Goal: Contribute content

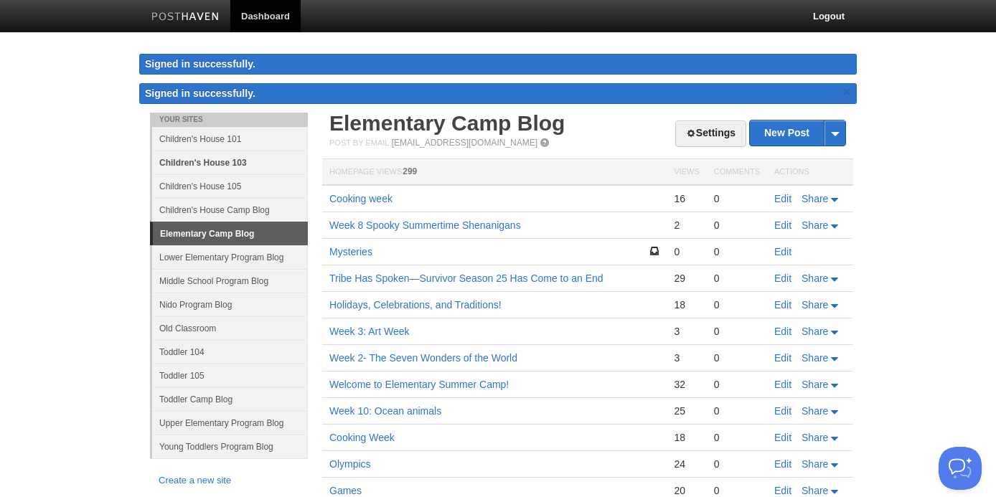
click at [209, 164] on link "Children's House 103" at bounding box center [230, 163] width 156 height 24
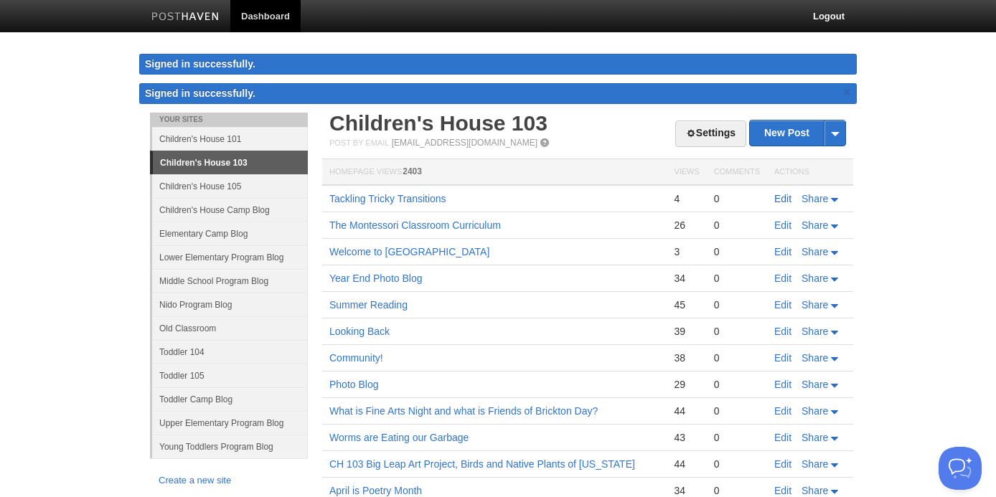
click at [784, 202] on link "Edit" at bounding box center [782, 198] width 17 height 11
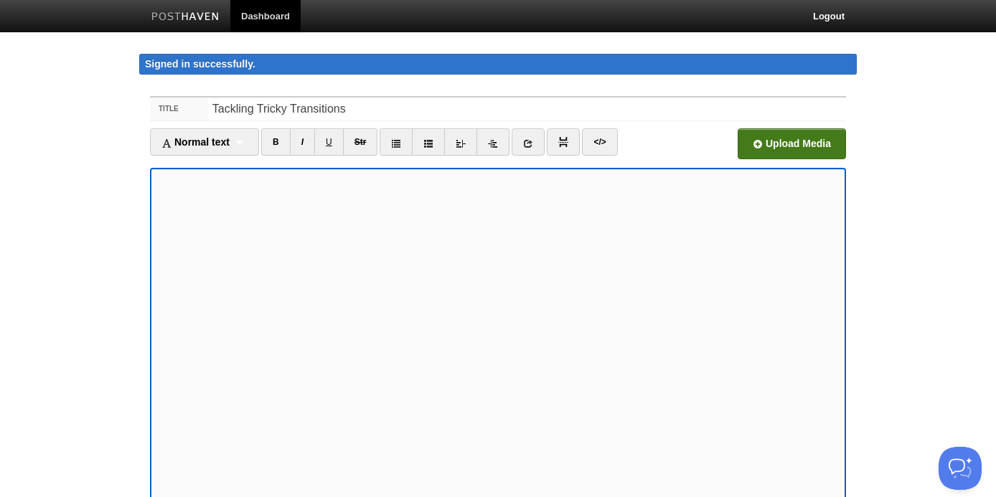
click at [780, 140] on input "file" at bounding box center [359, 147] width 1086 height 73
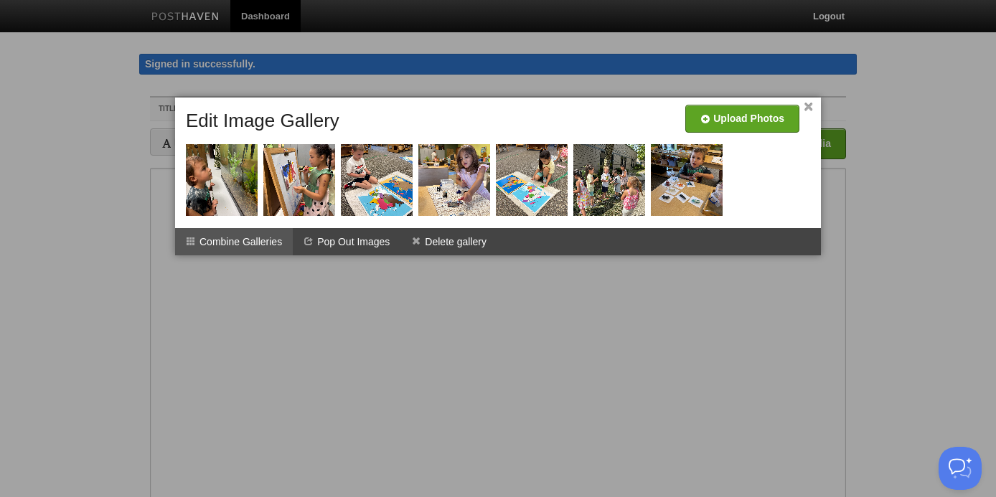
click at [234, 238] on li "Combine Galleries" at bounding box center [234, 241] width 118 height 27
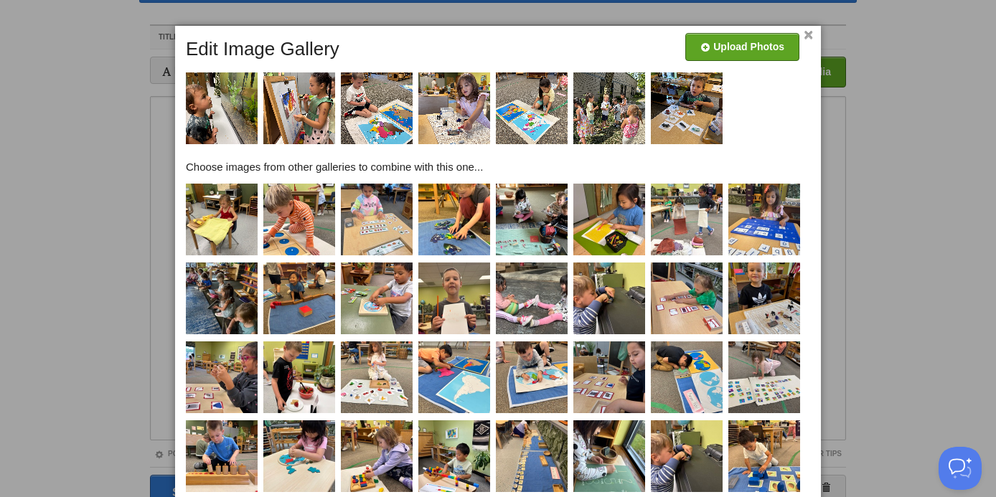
scroll to position [220, 0]
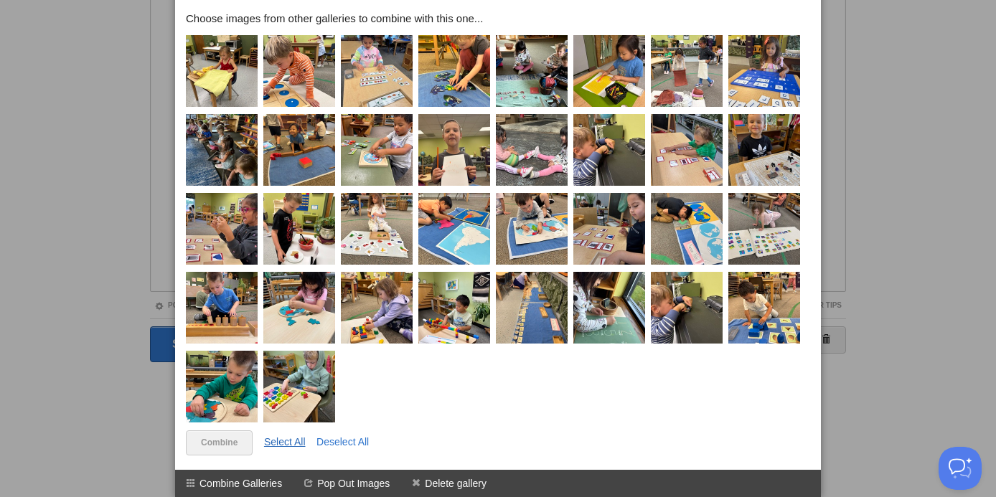
click at [289, 439] on link "Select All" at bounding box center [285, 441] width 42 height 11
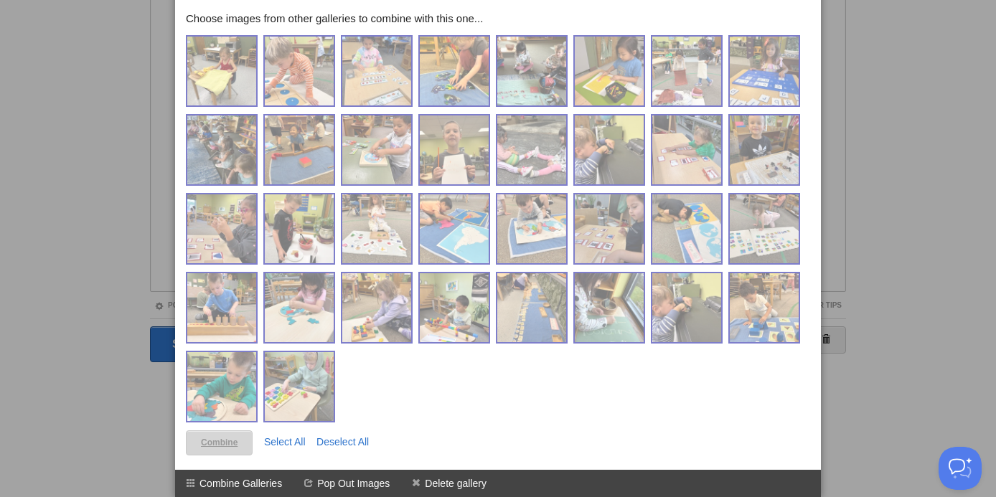
click at [219, 441] on link "Combine" at bounding box center [219, 442] width 67 height 25
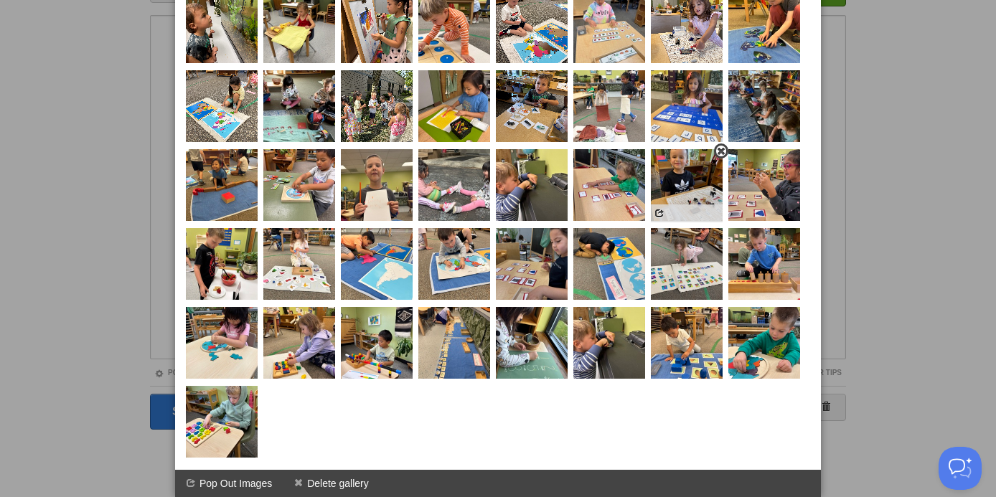
scroll to position [0, 0]
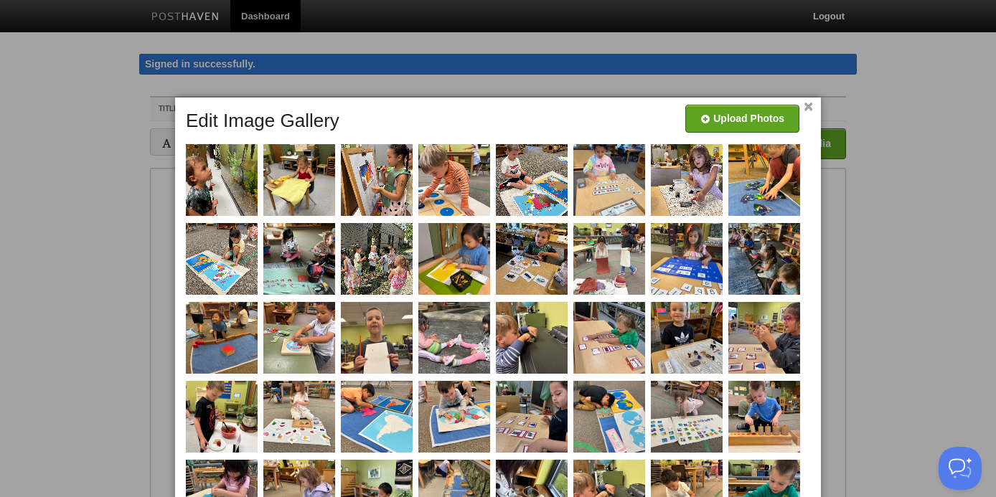
click at [812, 108] on link "×" at bounding box center [807, 107] width 9 height 8
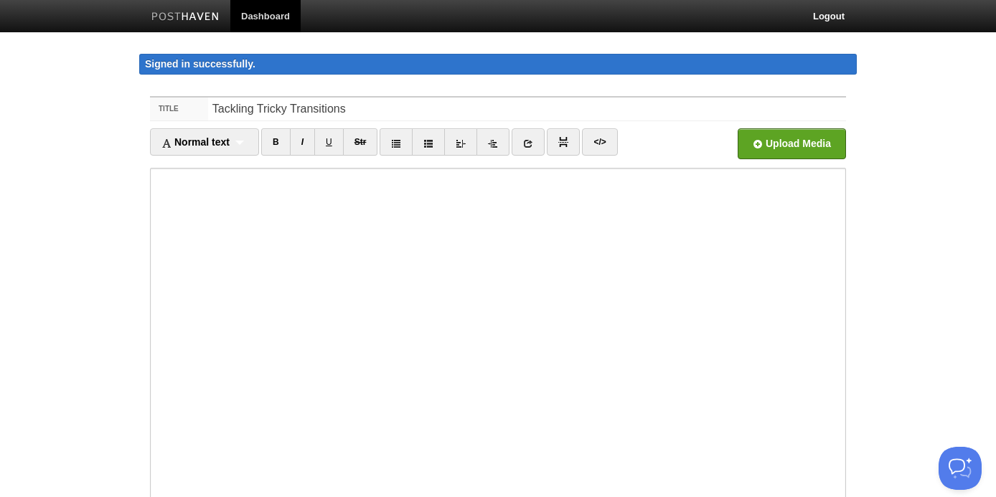
scroll to position [138, 0]
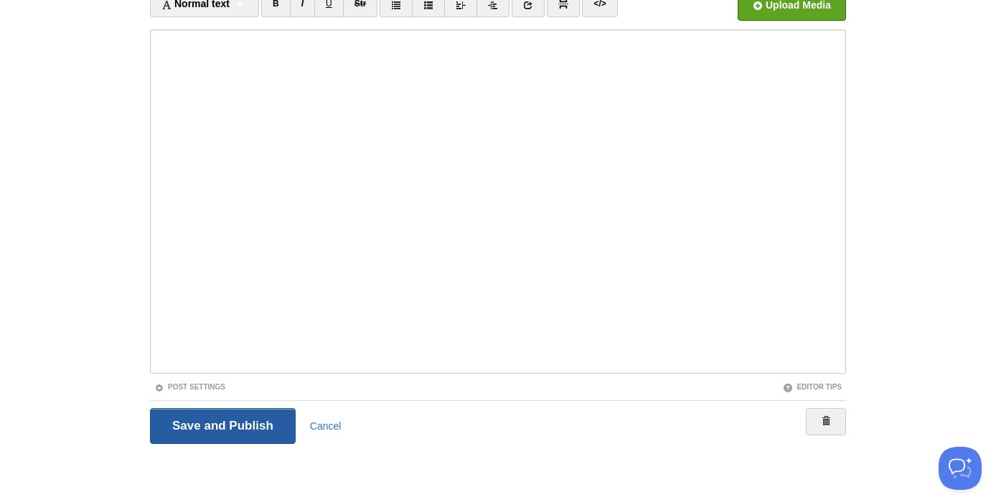
click at [252, 418] on input "Save and Publish" at bounding box center [223, 426] width 146 height 36
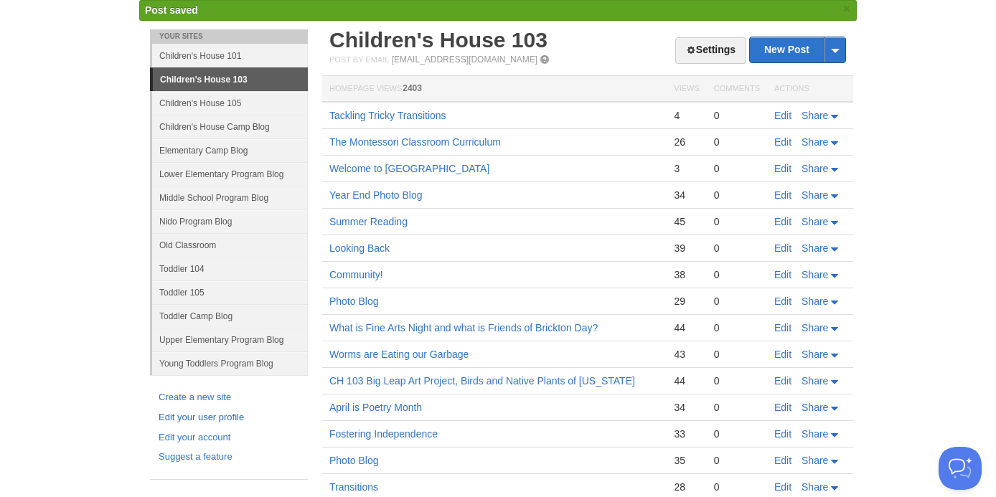
scroll to position [84, 0]
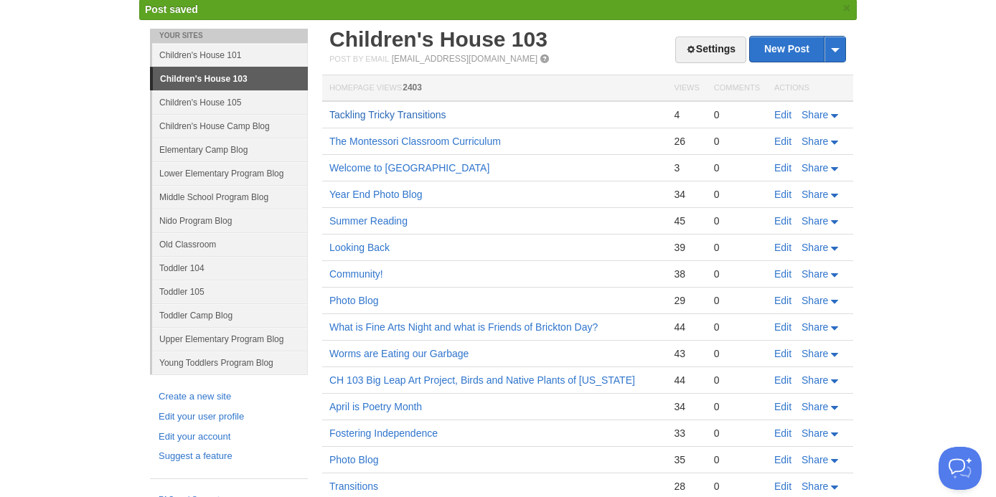
click at [379, 114] on link "Tackling Tricky Transitions" at bounding box center [387, 114] width 117 height 11
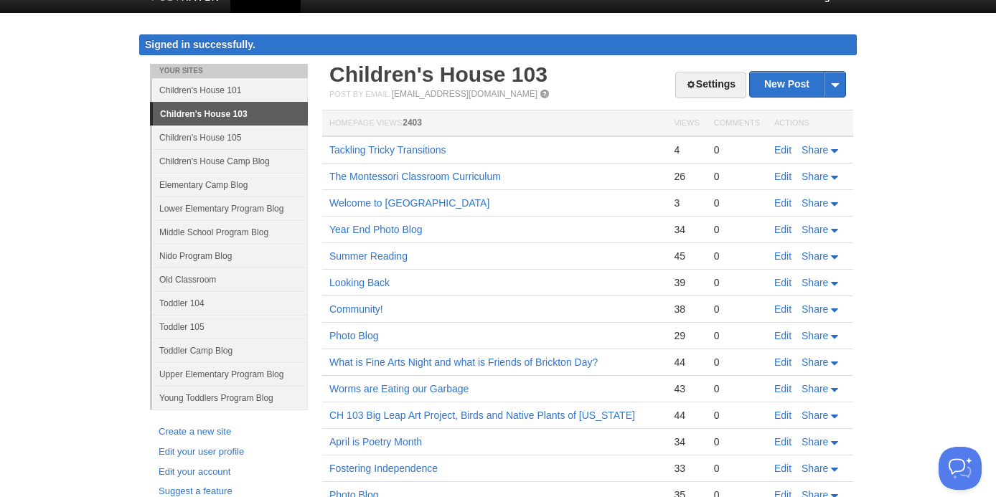
scroll to position [0, 0]
